Goal: Information Seeking & Learning: Learn about a topic

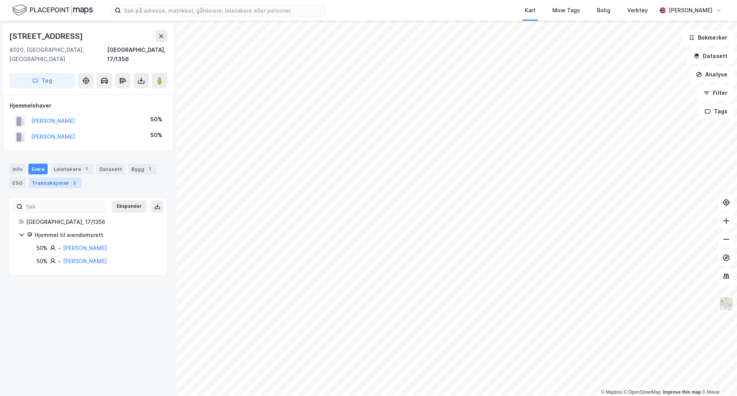
click at [54, 177] on div "Transaksjoner 2" at bounding box center [55, 182] width 53 height 11
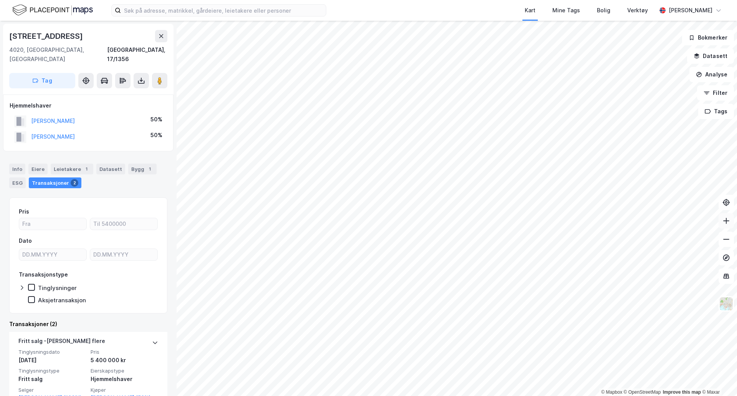
click at [724, 225] on button at bounding box center [725, 220] width 15 height 15
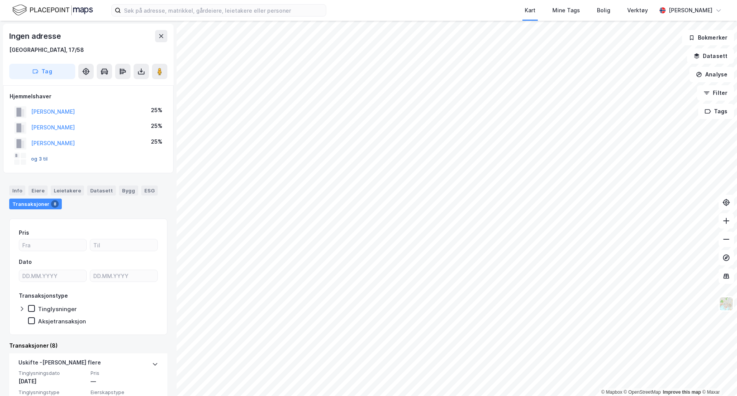
click at [0, 0] on button "og 3 til" at bounding box center [0, 0] width 0 height 0
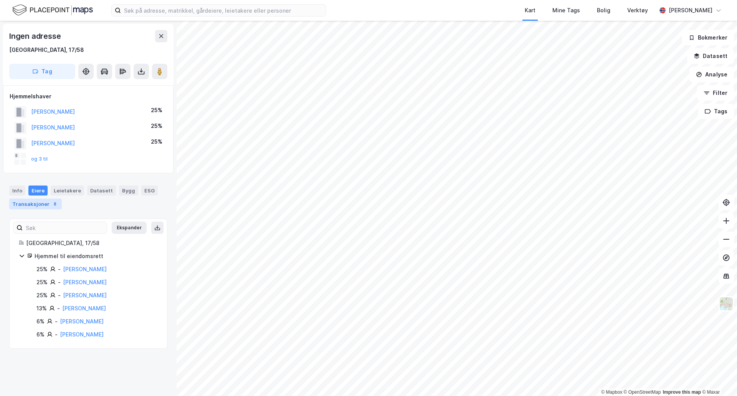
click at [51, 207] on div "8" at bounding box center [55, 204] width 8 height 8
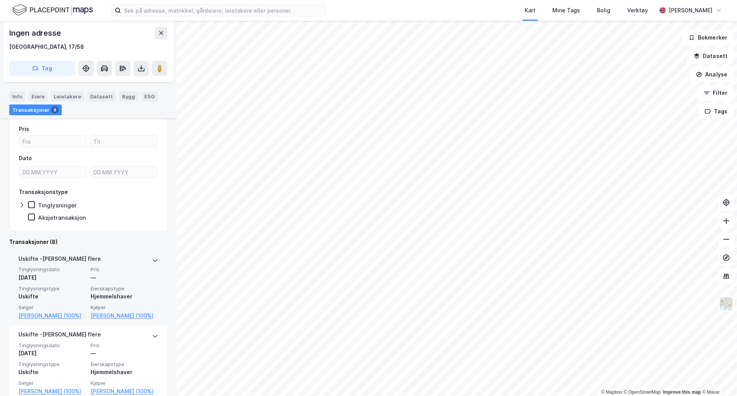
scroll to position [103, 0]
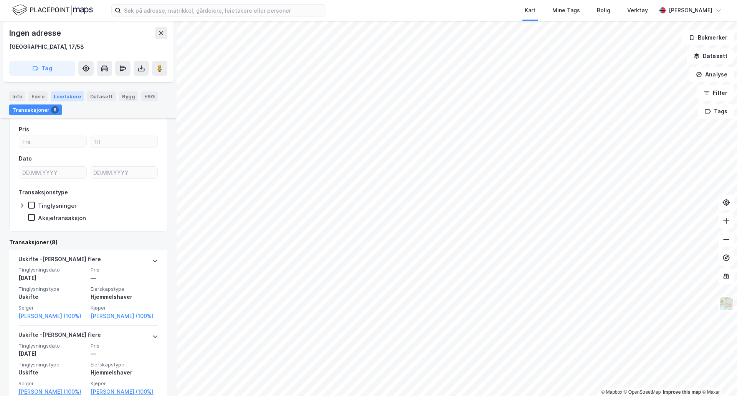
click at [55, 96] on div "Leietakere" at bounding box center [67, 96] width 33 height 10
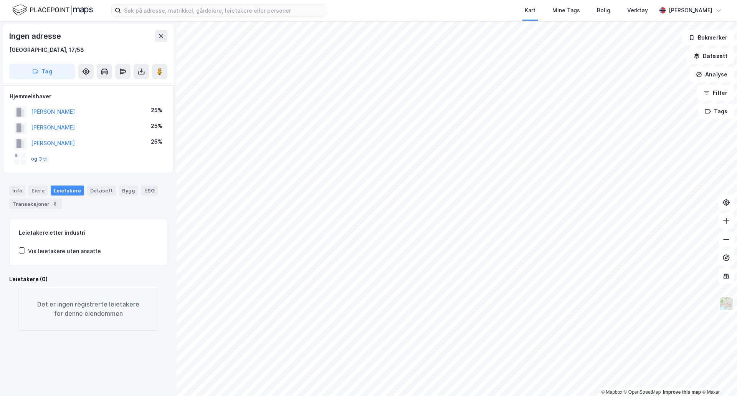
click at [0, 0] on button "og 3 til" at bounding box center [0, 0] width 0 height 0
